Goal: Ask a question

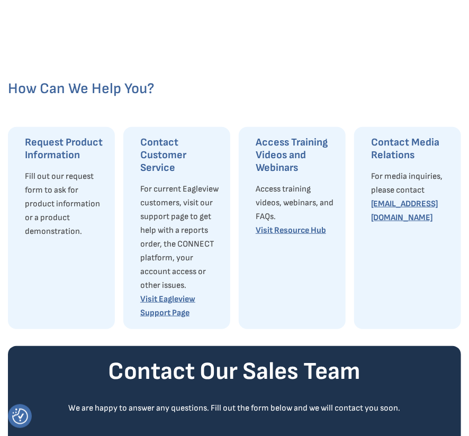
scroll to position [72, 0]
click at [159, 318] on link "Visit Eagleview Support Page" at bounding box center [167, 306] width 55 height 24
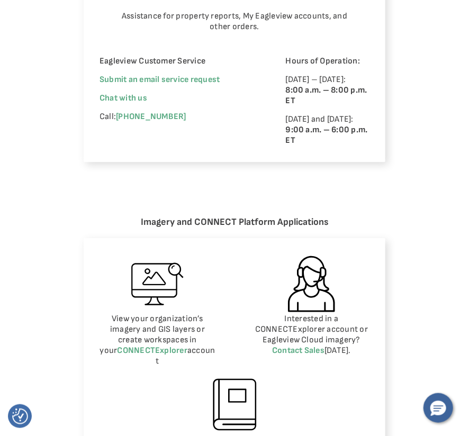
scroll to position [802, 0]
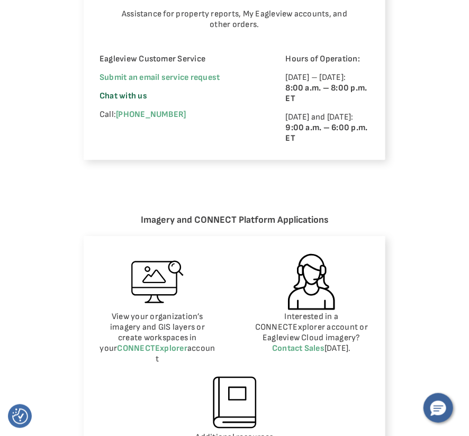
click at [140, 91] on span "Chat with us" at bounding box center [123, 96] width 48 height 10
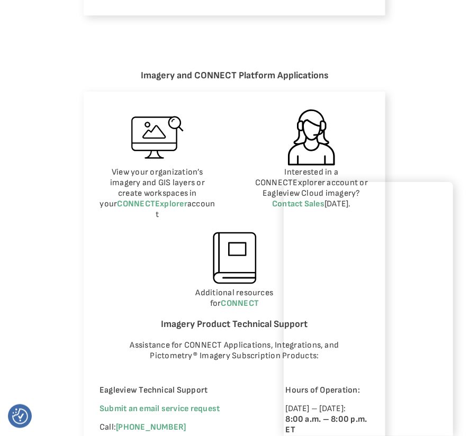
scroll to position [948, 0]
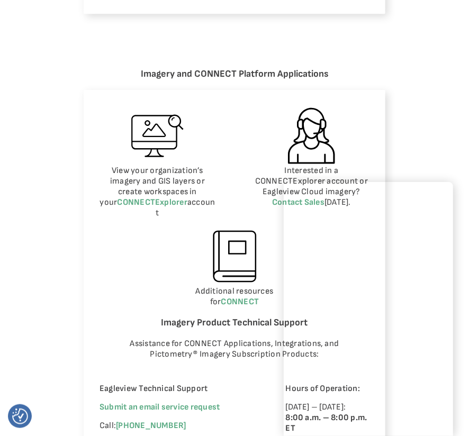
click at [222, 67] on h6 "Imagery and CONNECT Platform Applications" at bounding box center [235, 74] width 302 height 15
